Goal: Information Seeking & Learning: Learn about a topic

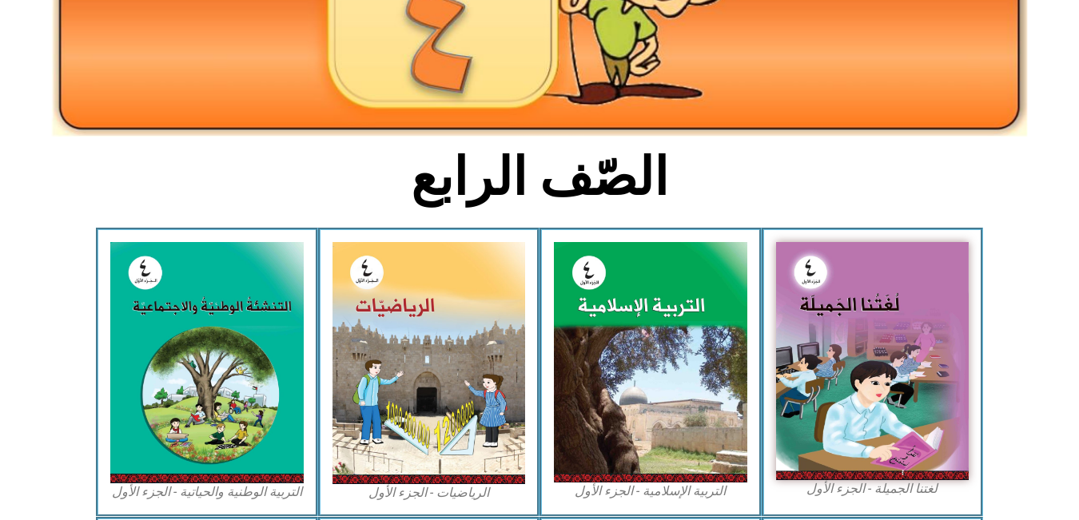
scroll to position [271, 0]
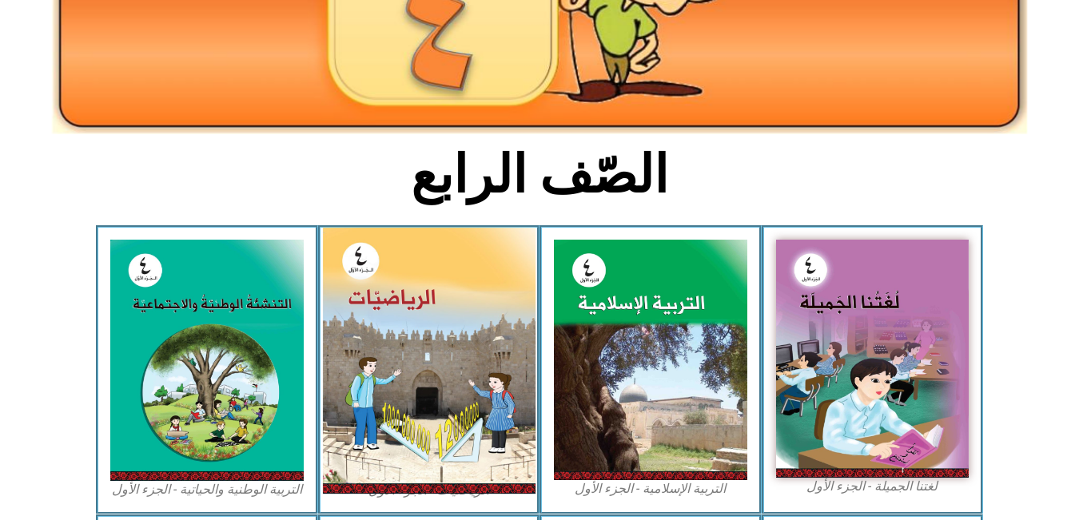
click at [467, 349] on img at bounding box center [428, 361] width 213 height 266
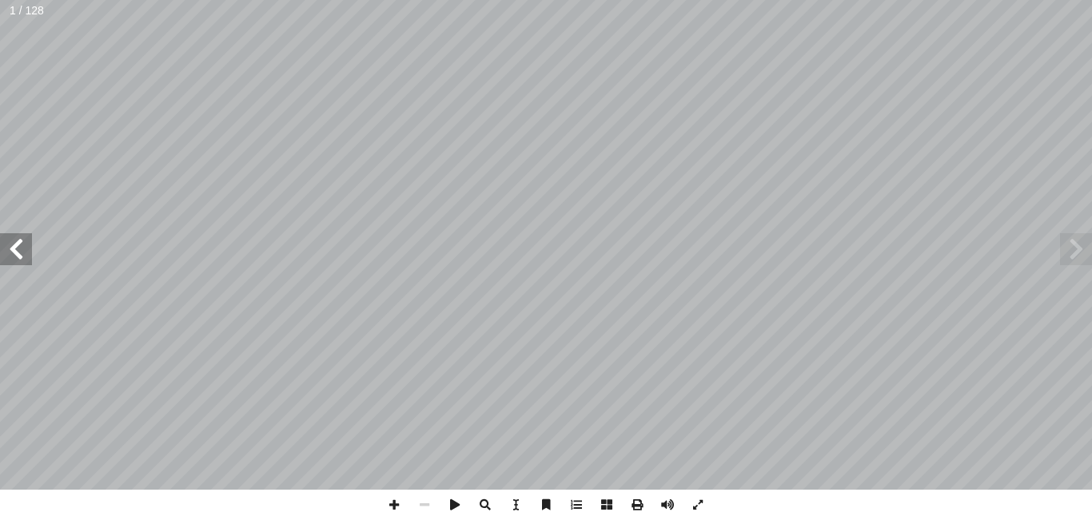
click at [2, 241] on span at bounding box center [16, 249] width 32 height 32
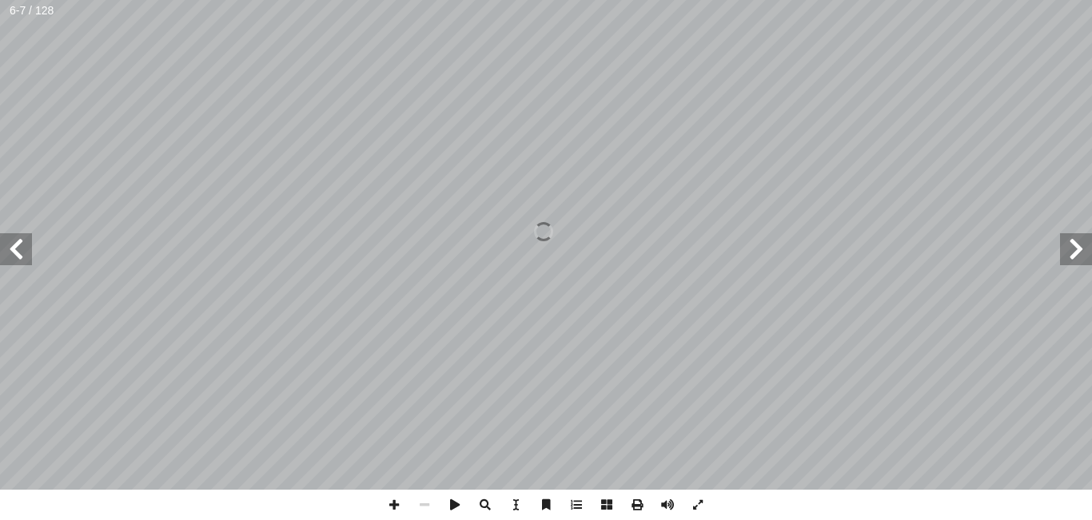
click at [2, 241] on span at bounding box center [16, 249] width 32 height 32
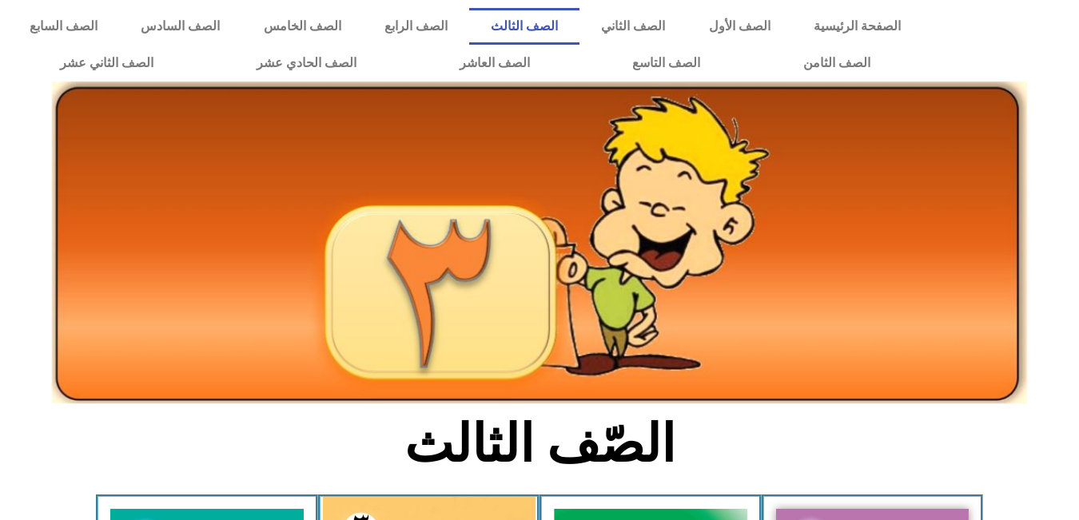
drag, startPoint x: 1079, startPoint y: 100, endPoint x: 1078, endPoint y: 162, distance: 61.6
click at [792, 330] on img at bounding box center [539, 243] width 975 height 322
click at [22, 210] on icon at bounding box center [539, 200] width 1080 height 108
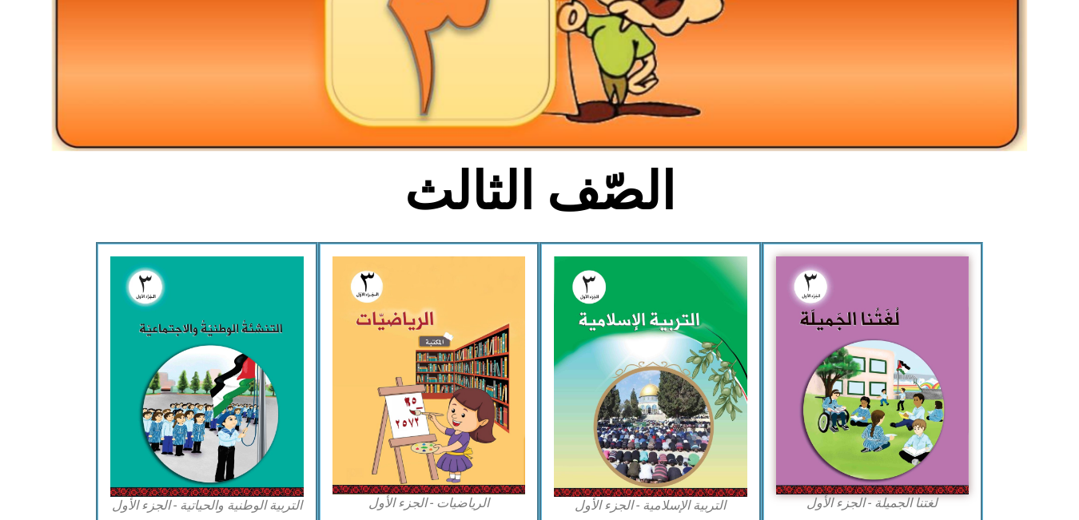
scroll to position [259, 0]
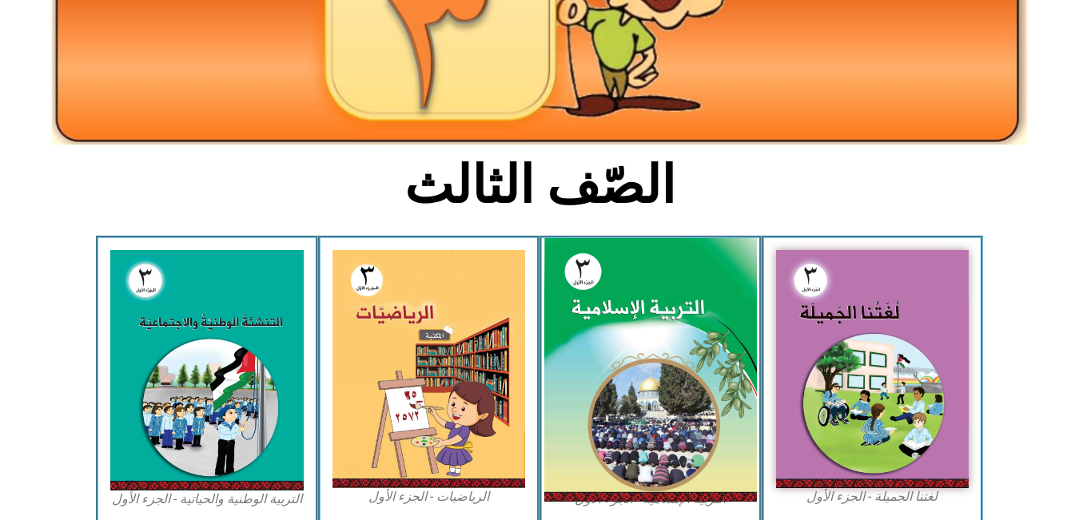
click at [628, 306] on img at bounding box center [650, 370] width 213 height 265
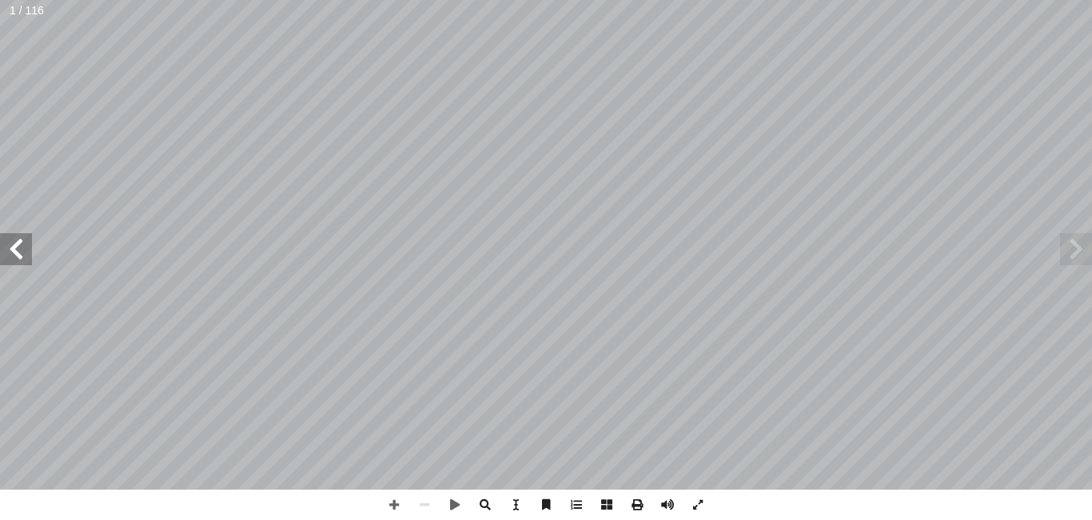
click at [29, 237] on span at bounding box center [16, 249] width 32 height 32
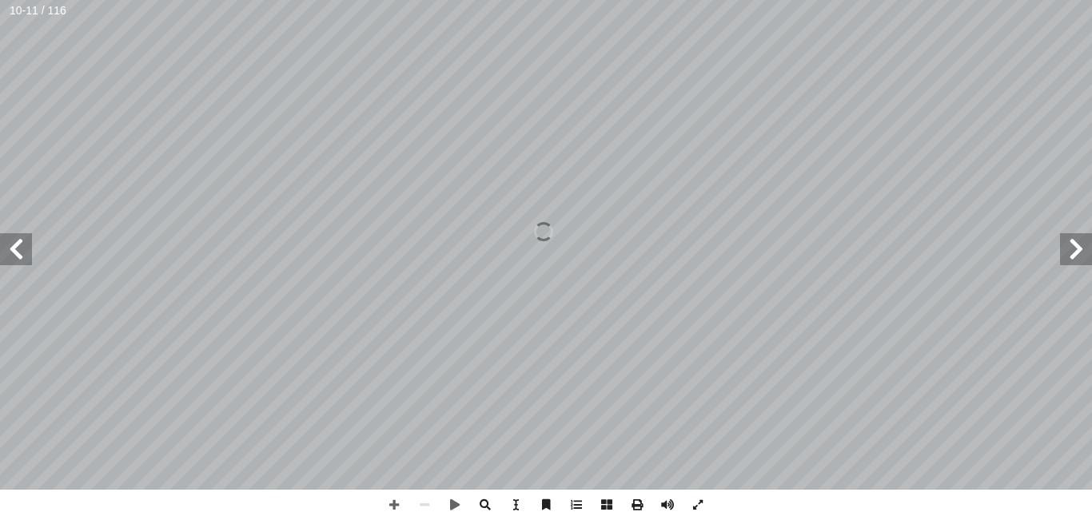
click at [29, 237] on span at bounding box center [16, 249] width 32 height 32
click at [3, 245] on span at bounding box center [16, 249] width 32 height 32
click at [395, 491] on span at bounding box center [394, 505] width 30 height 30
click at [21, 238] on span at bounding box center [16, 249] width 32 height 32
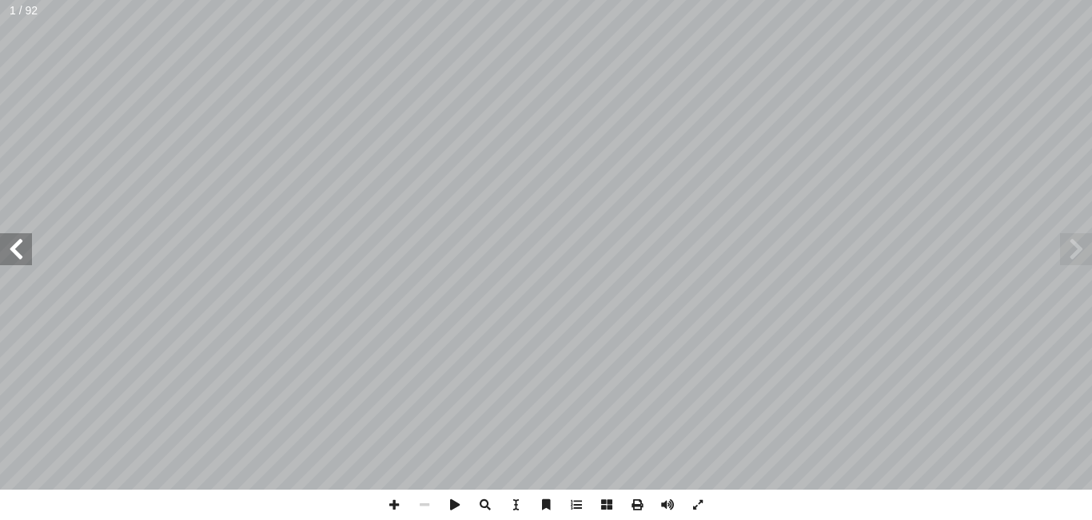
click at [21, 238] on span at bounding box center [16, 249] width 32 height 32
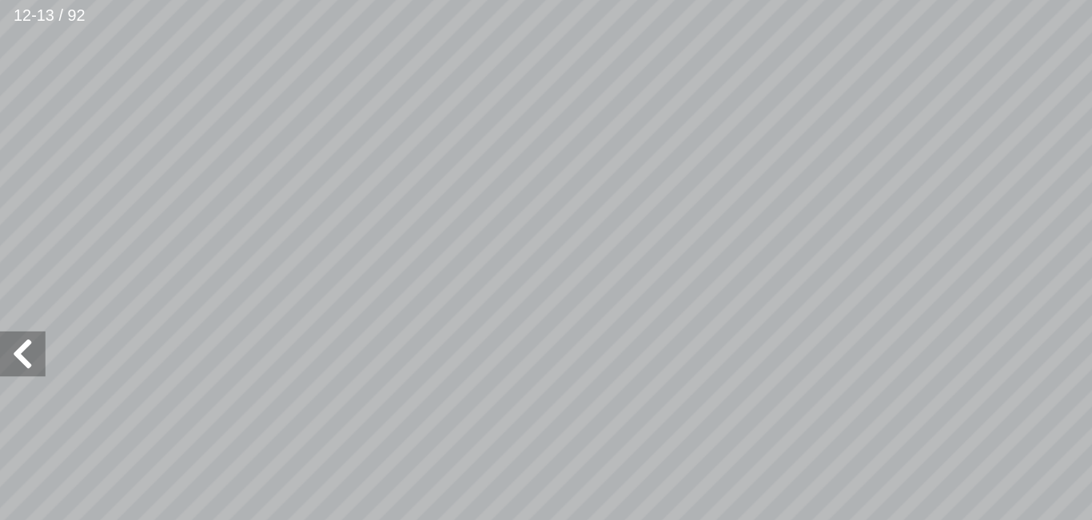
scroll to position [80, -243]
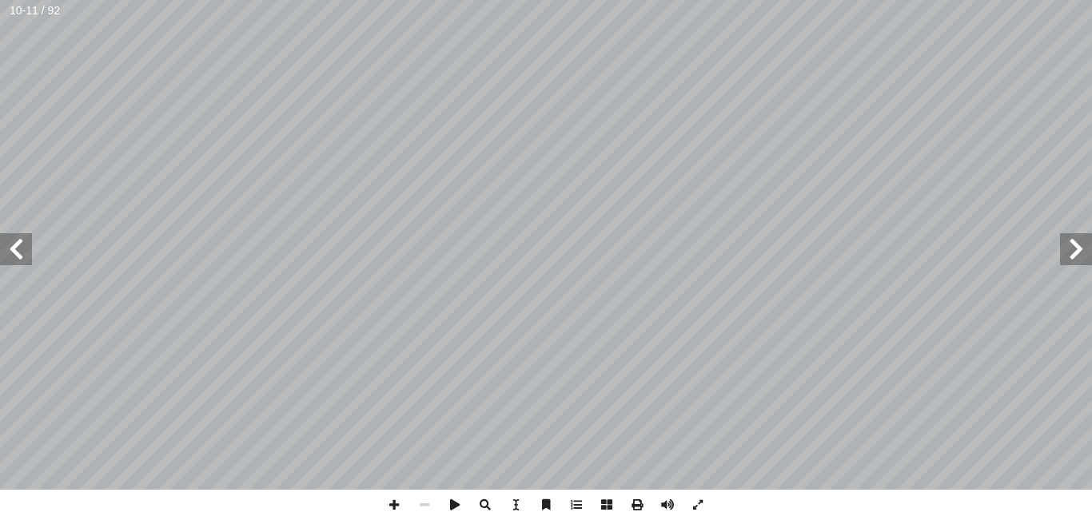
click at [17, 238] on span at bounding box center [16, 249] width 32 height 32
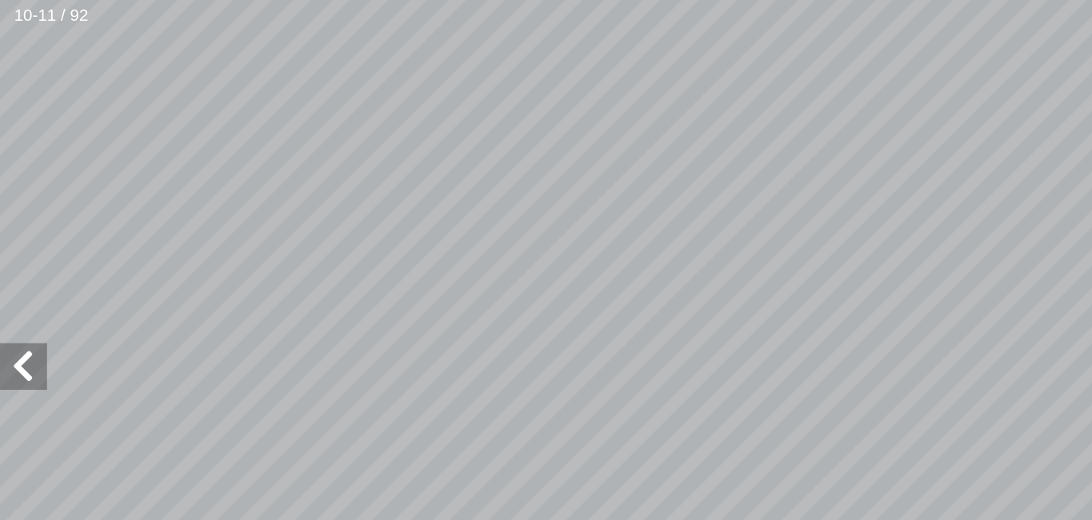
scroll to position [57, -250]
